Goal: Task Accomplishment & Management: Complete application form

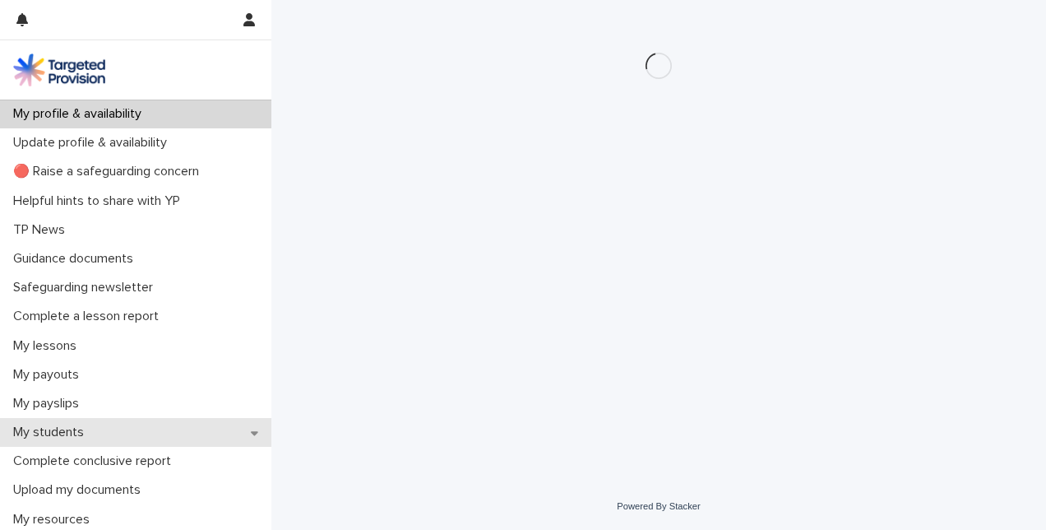
click at [74, 426] on p "My students" at bounding box center [52, 432] width 90 height 16
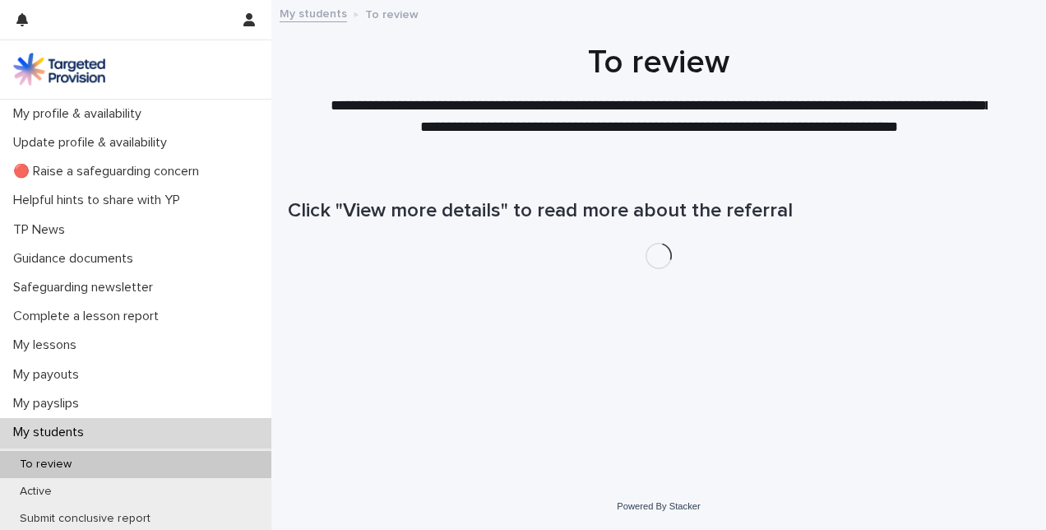
scroll to position [165, 0]
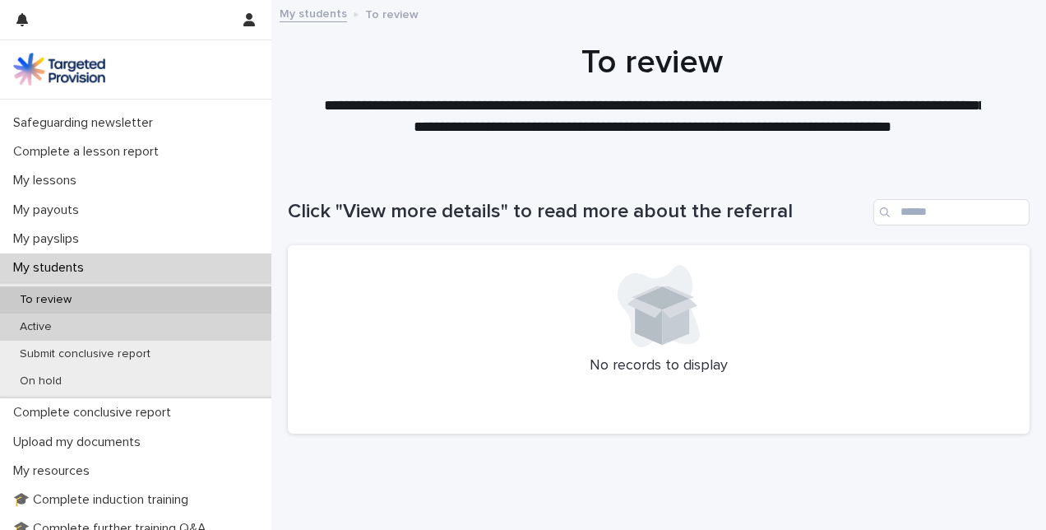
click at [37, 313] on div "Active" at bounding box center [135, 326] width 271 height 27
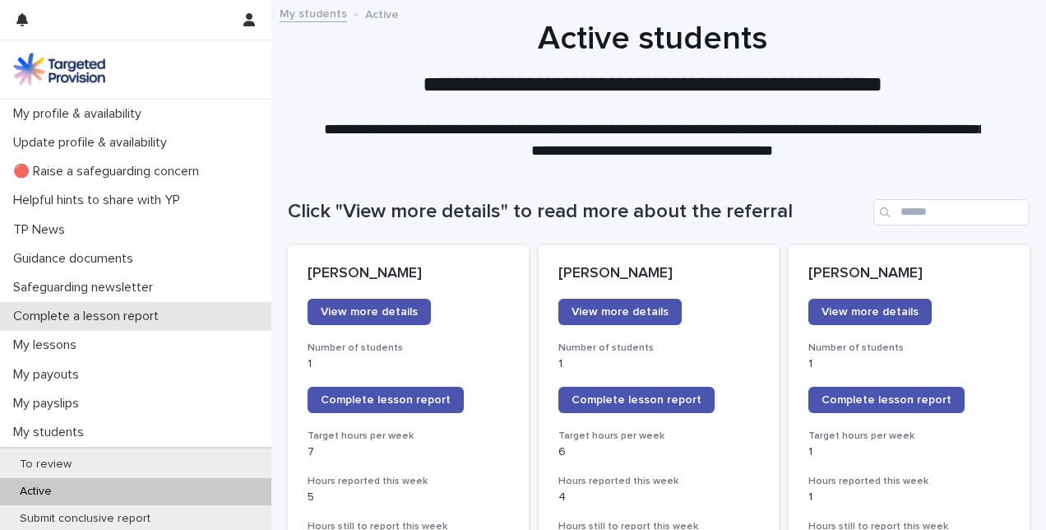
click at [71, 313] on p "Complete a lesson report" at bounding box center [89, 316] width 165 height 16
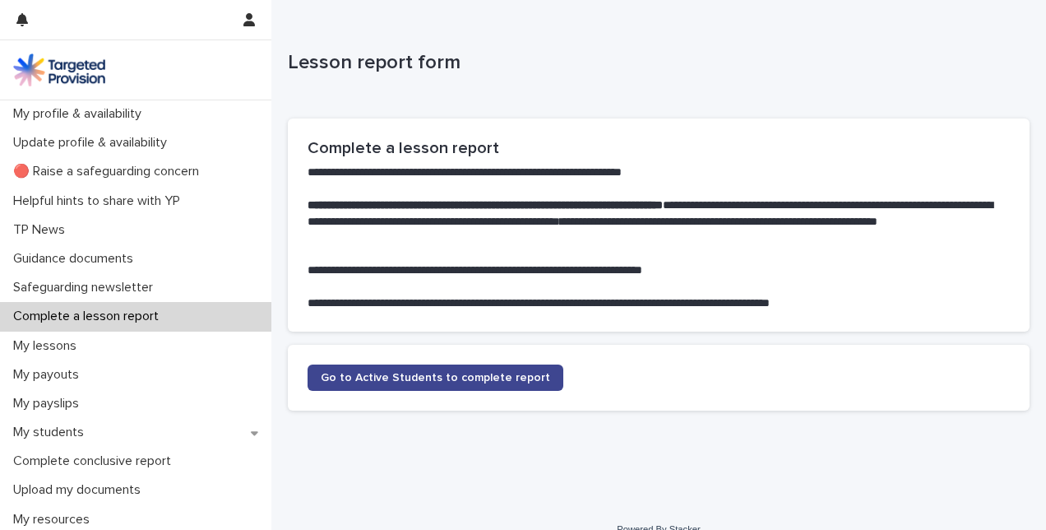
click at [350, 376] on span "Go to Active Students to complete report" at bounding box center [435, 378] width 229 height 12
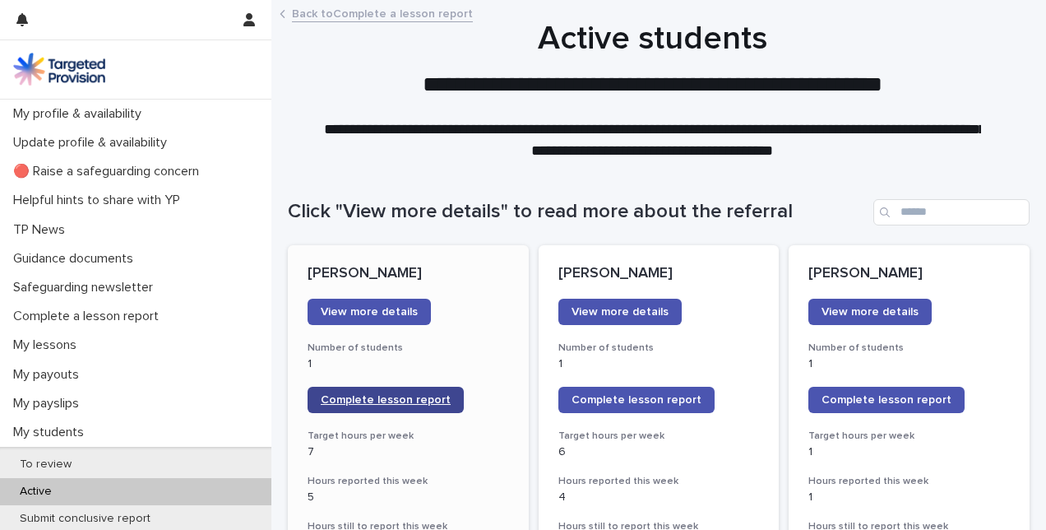
click at [396, 398] on span "Complete lesson report" at bounding box center [386, 400] width 130 height 12
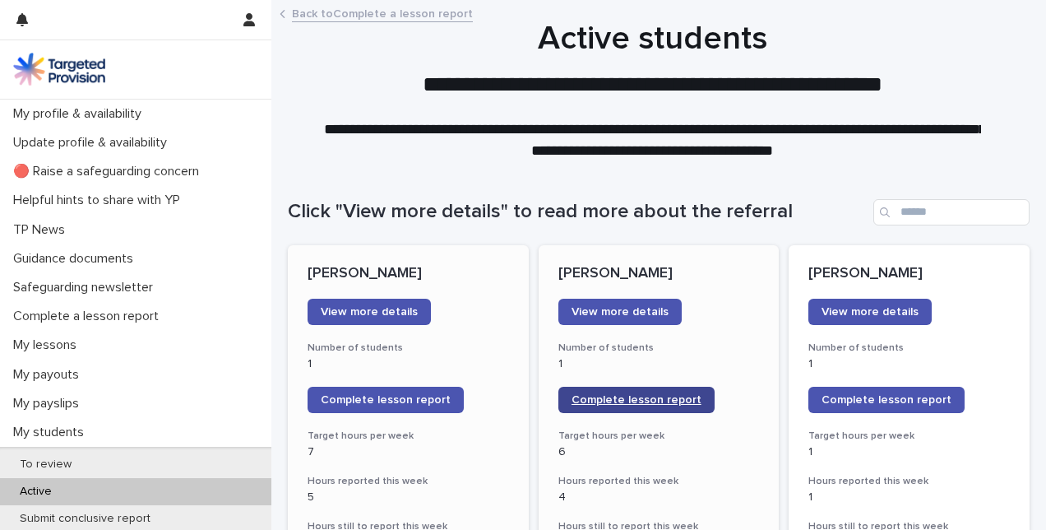
click at [651, 400] on span "Complete lesson report" at bounding box center [637, 400] width 130 height 12
